Goal: Transaction & Acquisition: Subscribe to service/newsletter

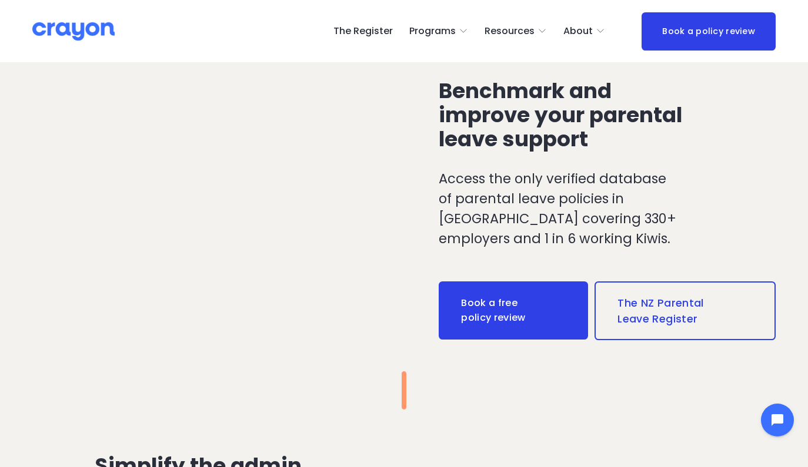
scroll to position [949, 0]
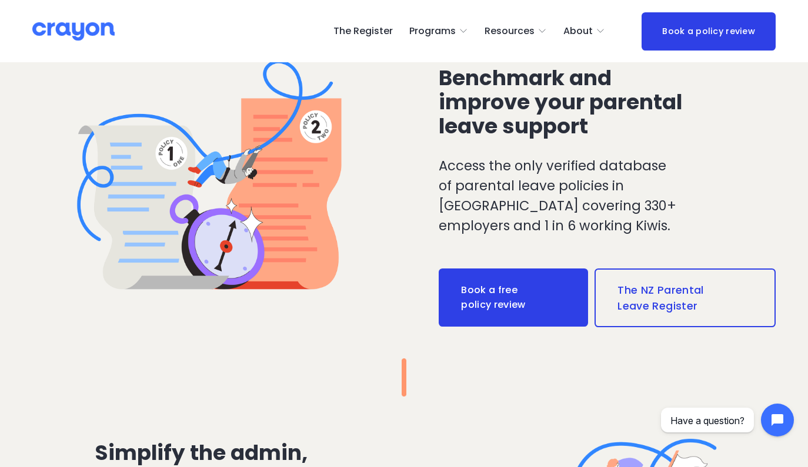
click at [368, 39] on link "The Register" at bounding box center [362, 31] width 59 height 19
